Goal: Find specific page/section: Find specific page/section

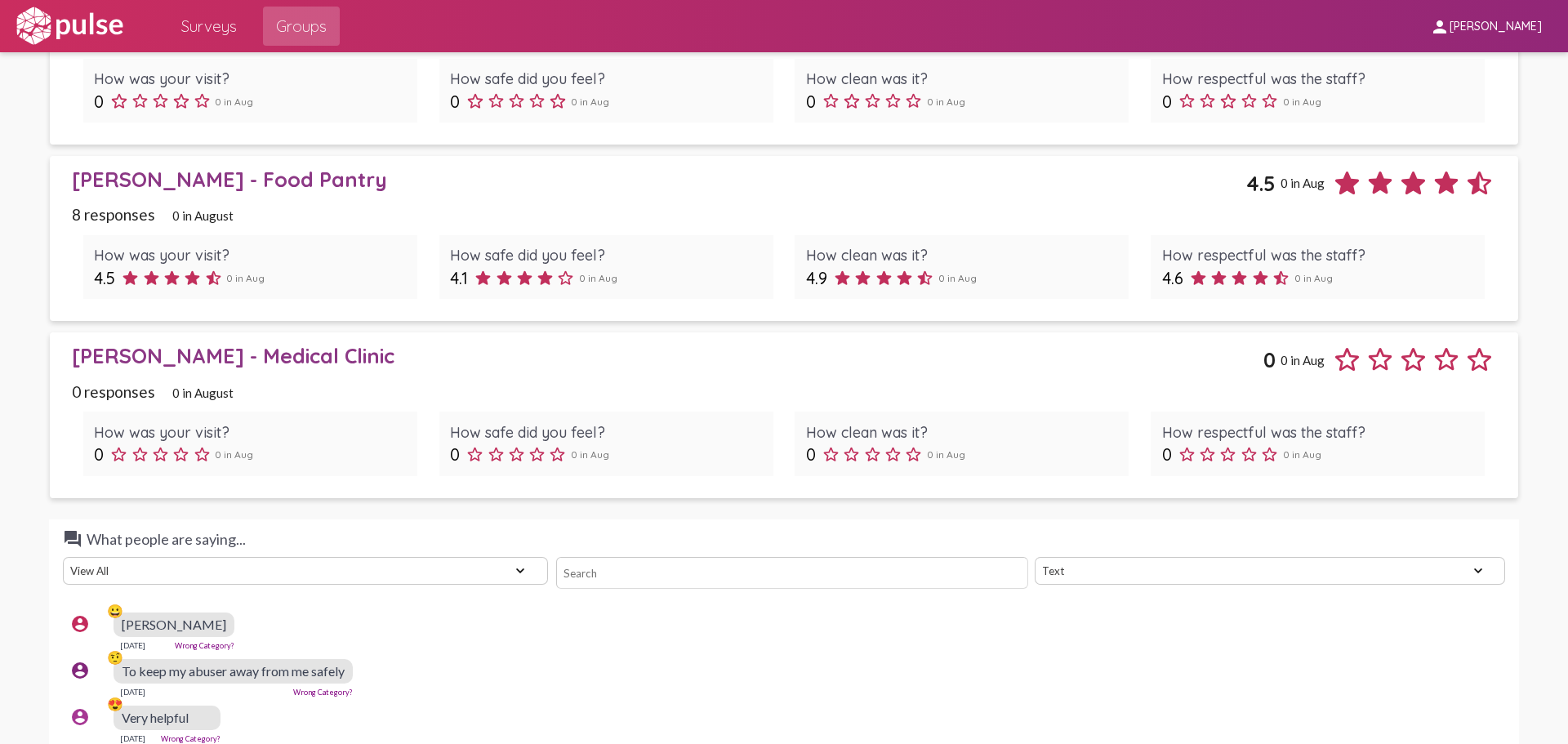
scroll to position [1960, 0]
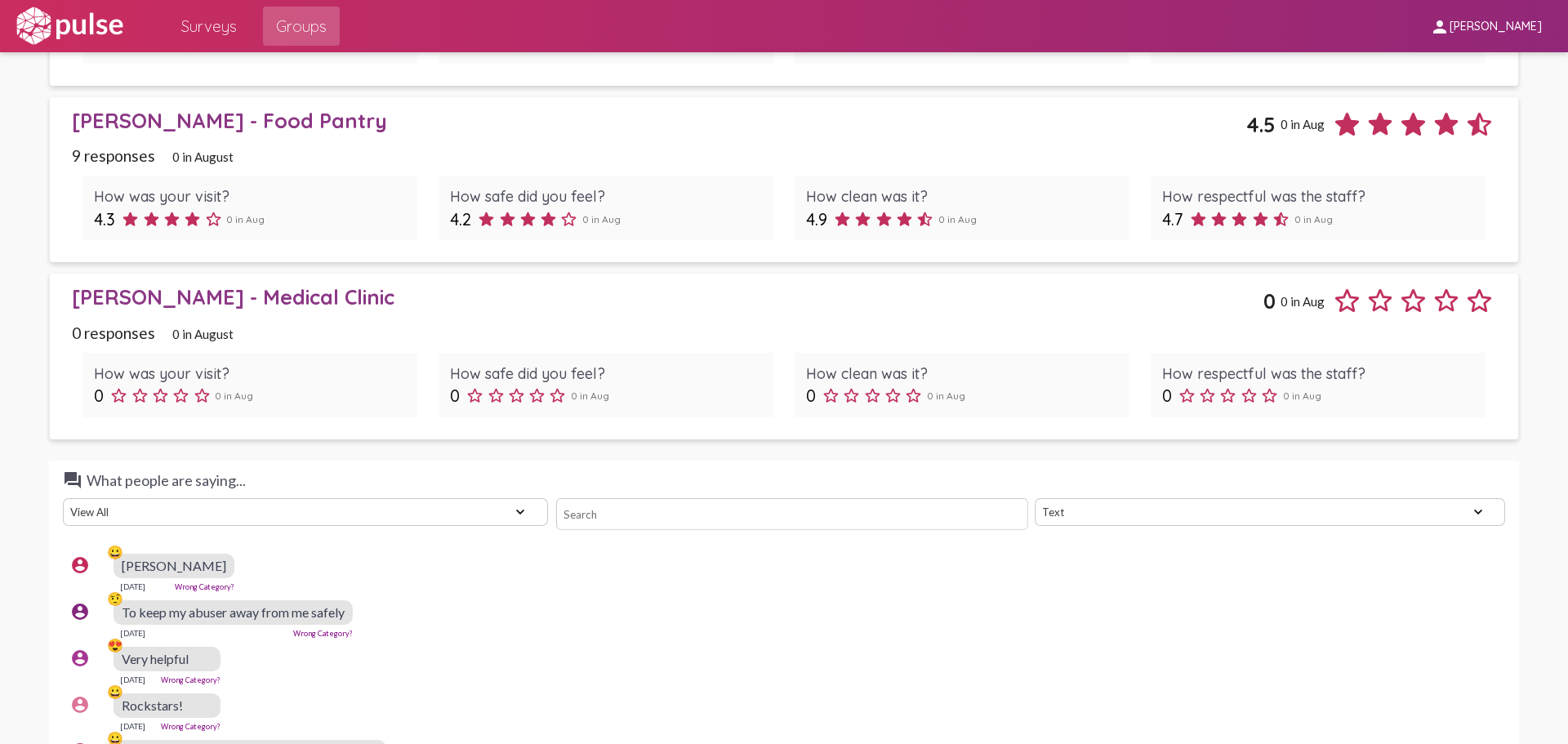
scroll to position [1611, 0]
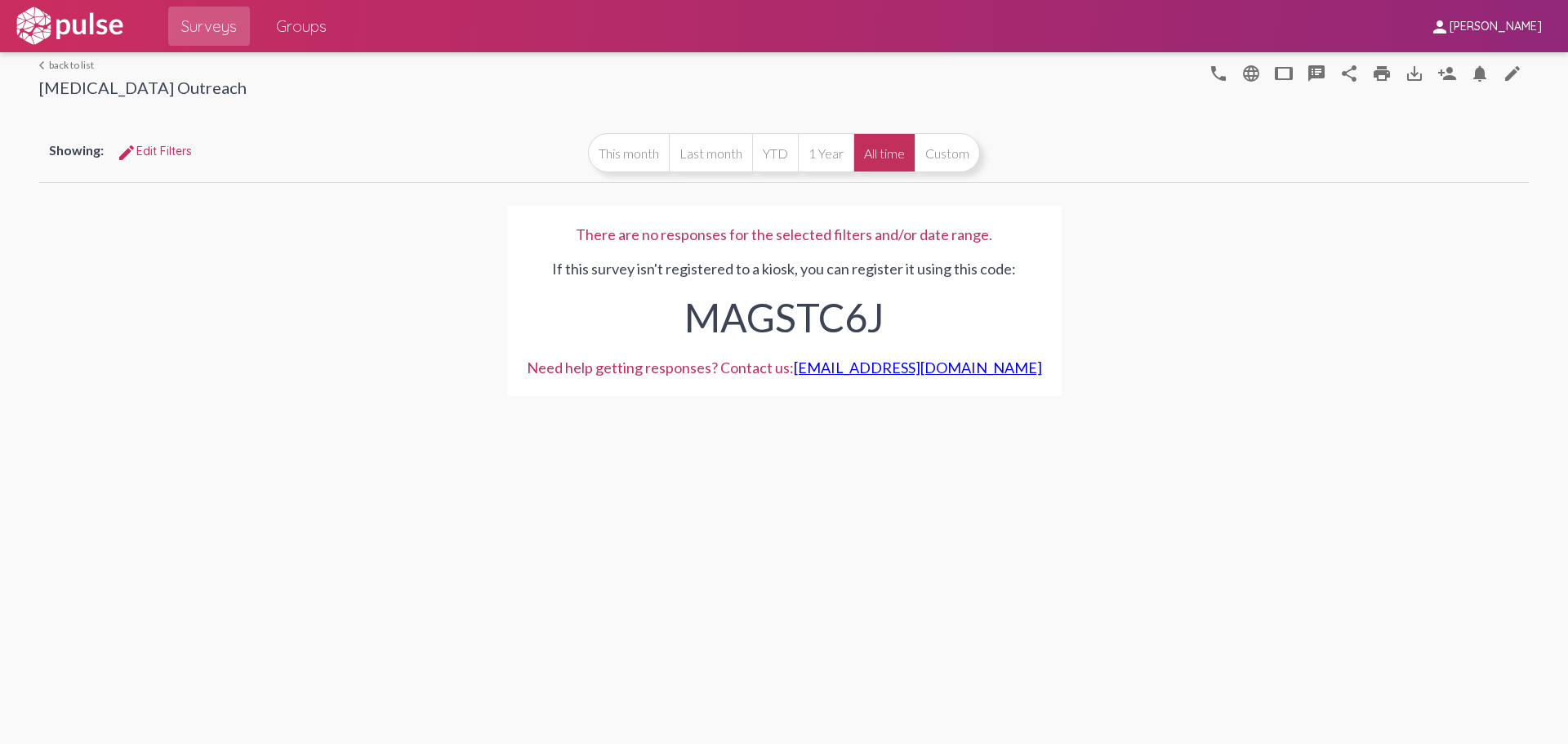
click at [81, 64] on link "arrow_back_ios back to list" at bounding box center [143, 65] width 207 height 12
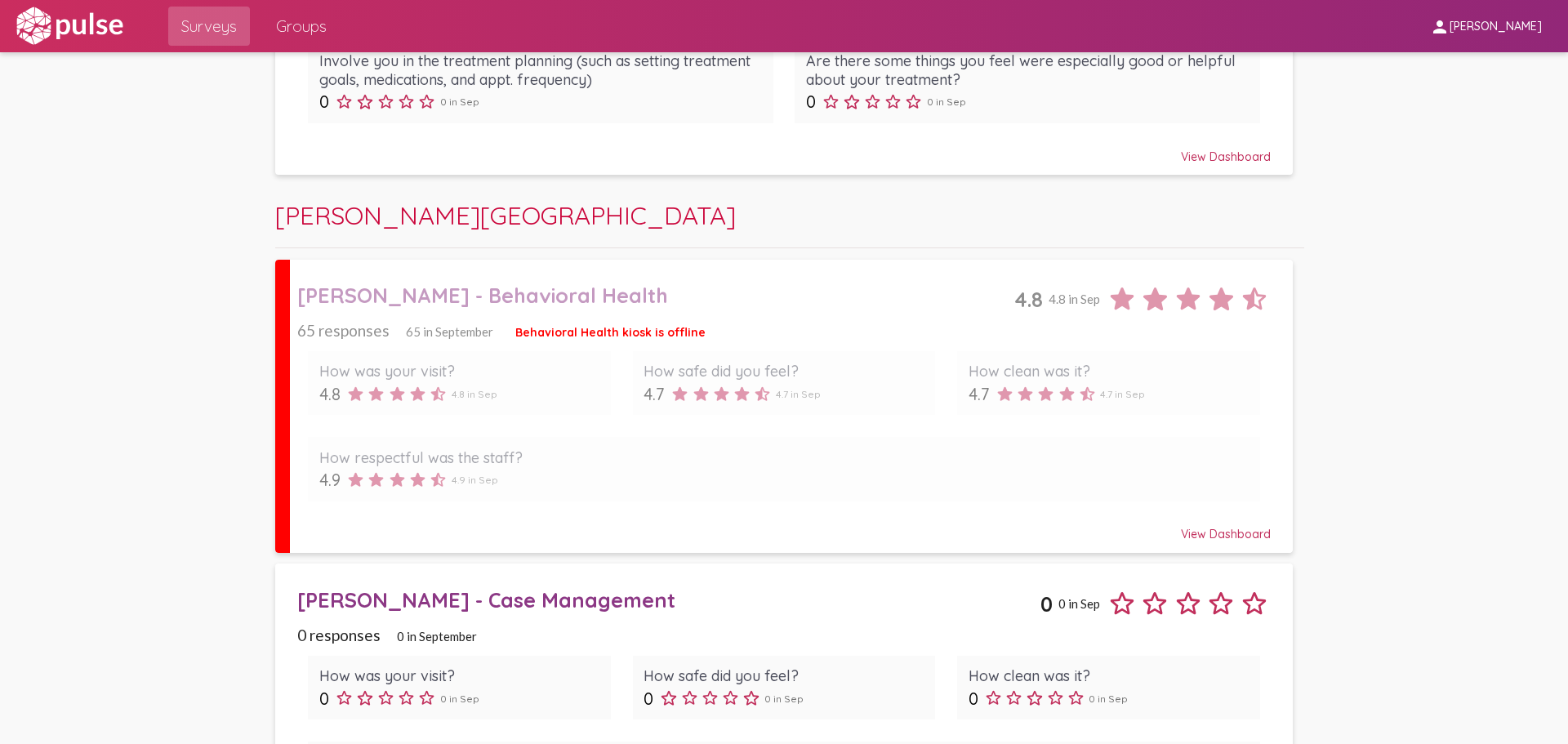
scroll to position [735, 0]
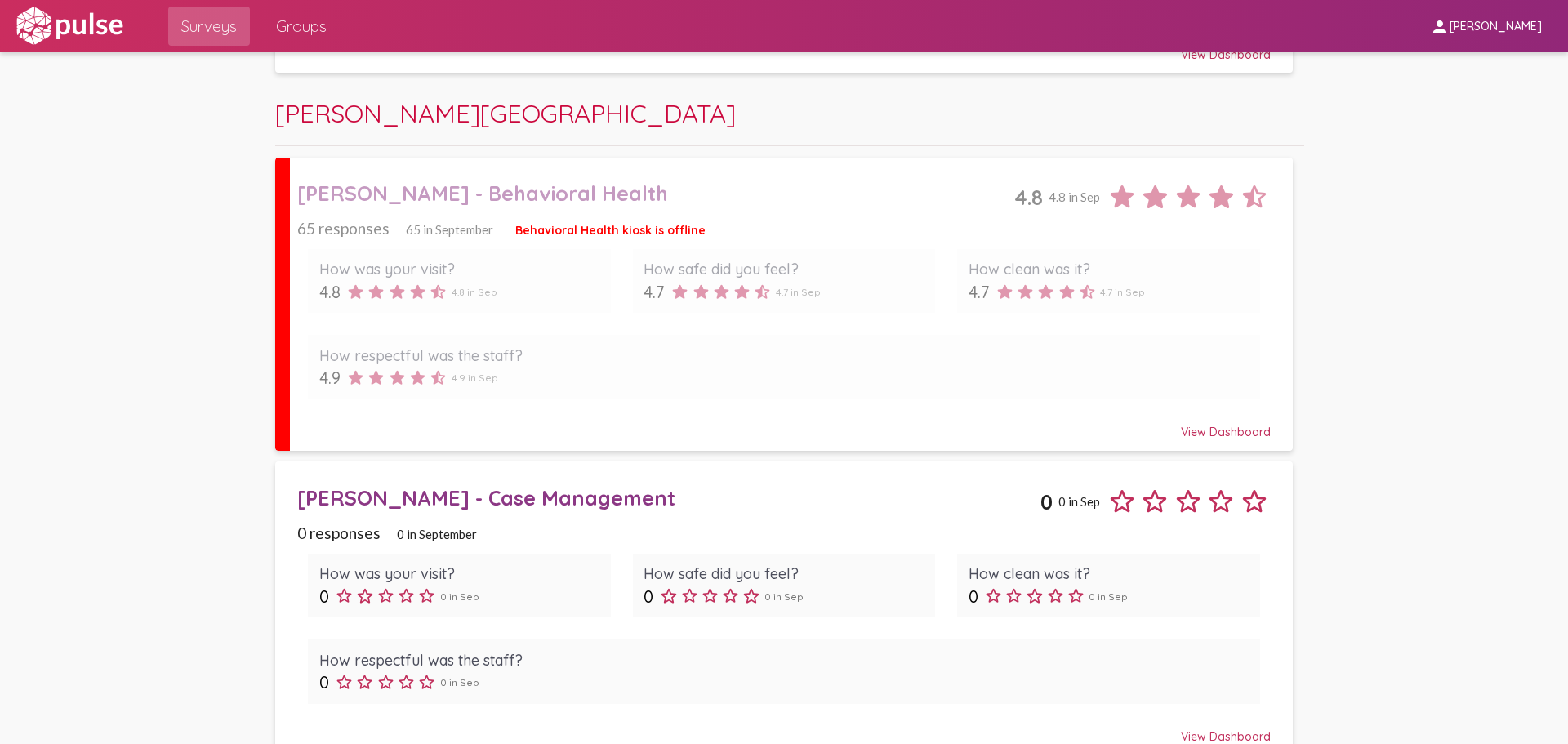
click at [485, 202] on div "[PERSON_NAME] - Behavioral Health" at bounding box center [656, 193] width 717 height 25
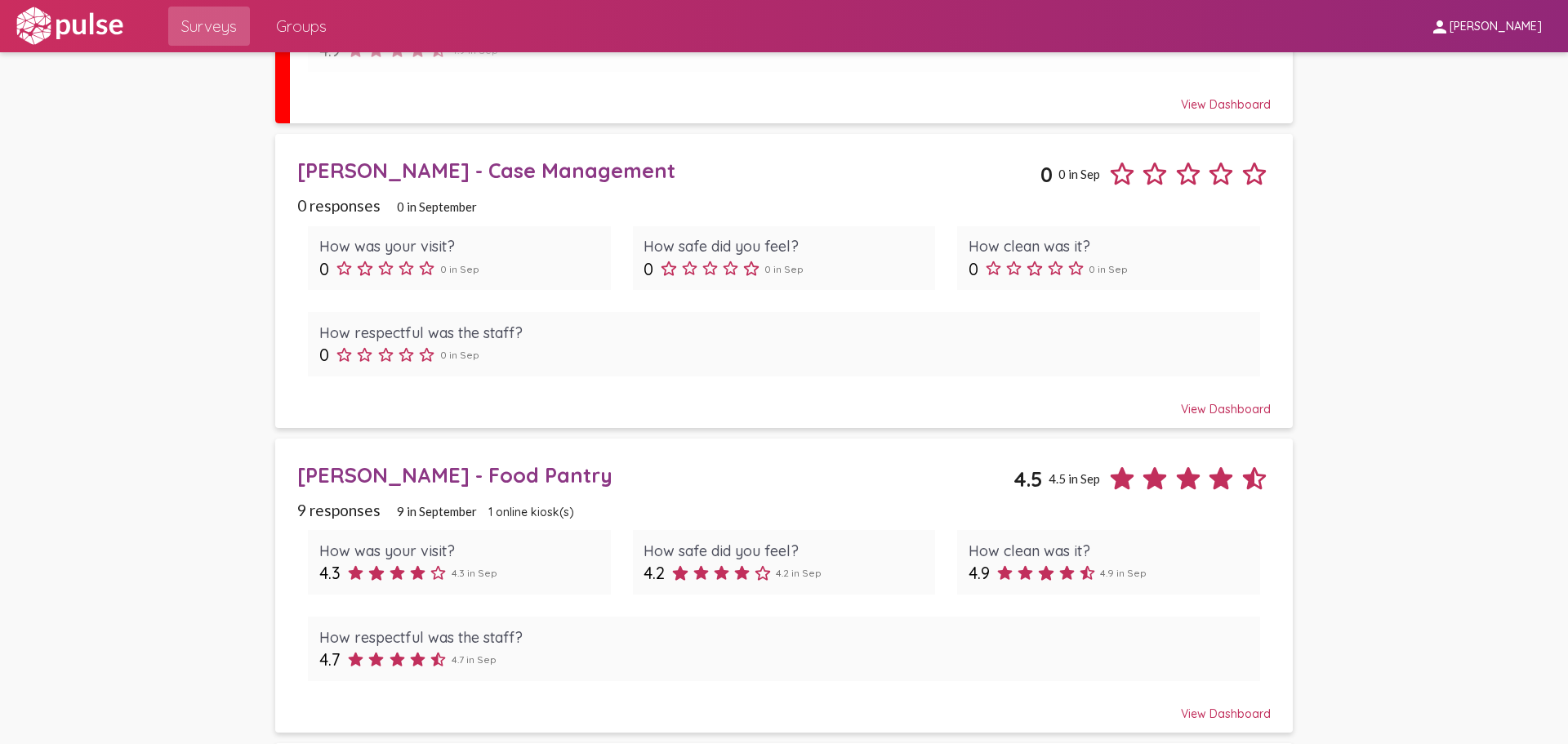
scroll to position [1061, 0]
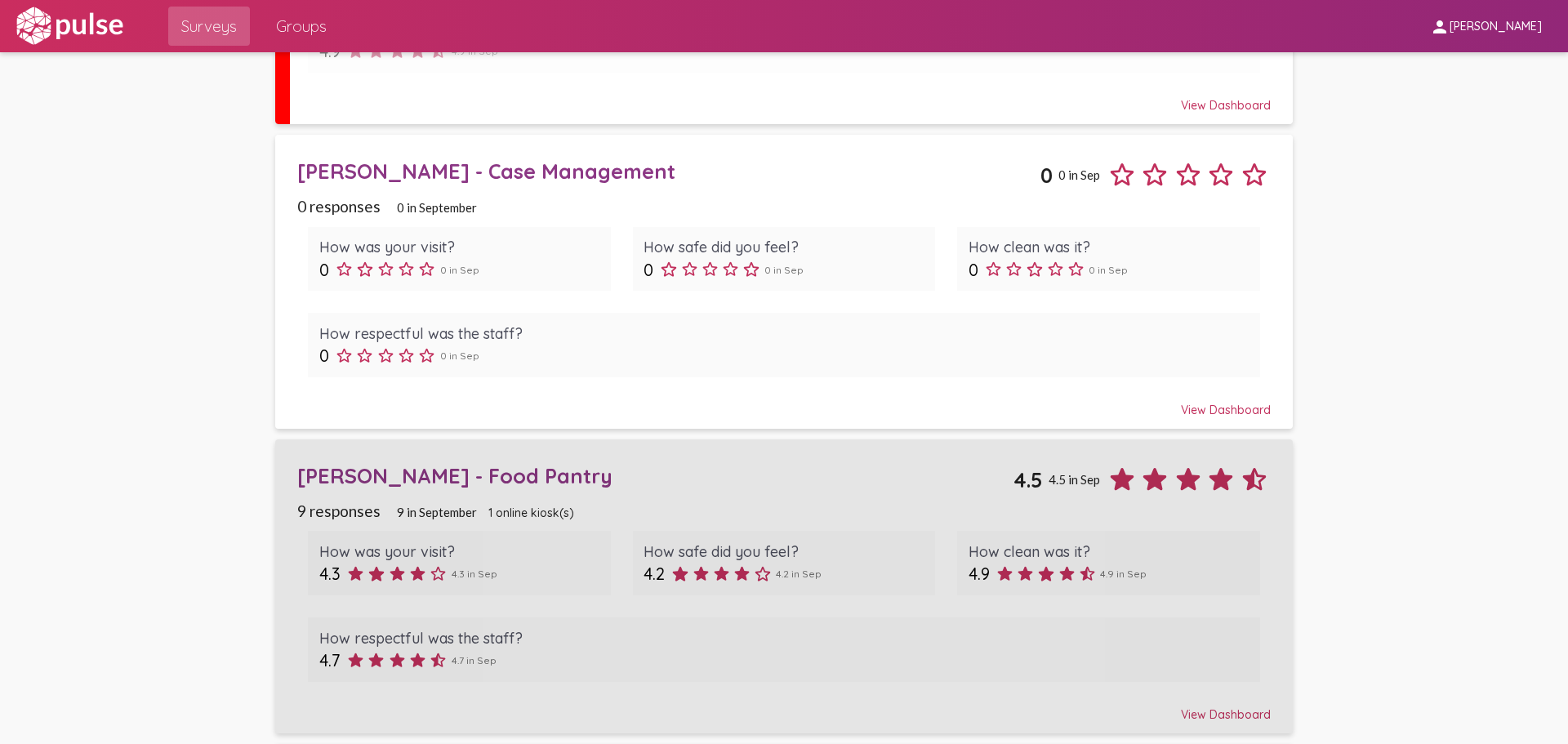
click at [405, 482] on div "[PERSON_NAME] - Food Pantry" at bounding box center [655, 475] width 716 height 25
